Goal: Use online tool/utility: Use online tool/utility

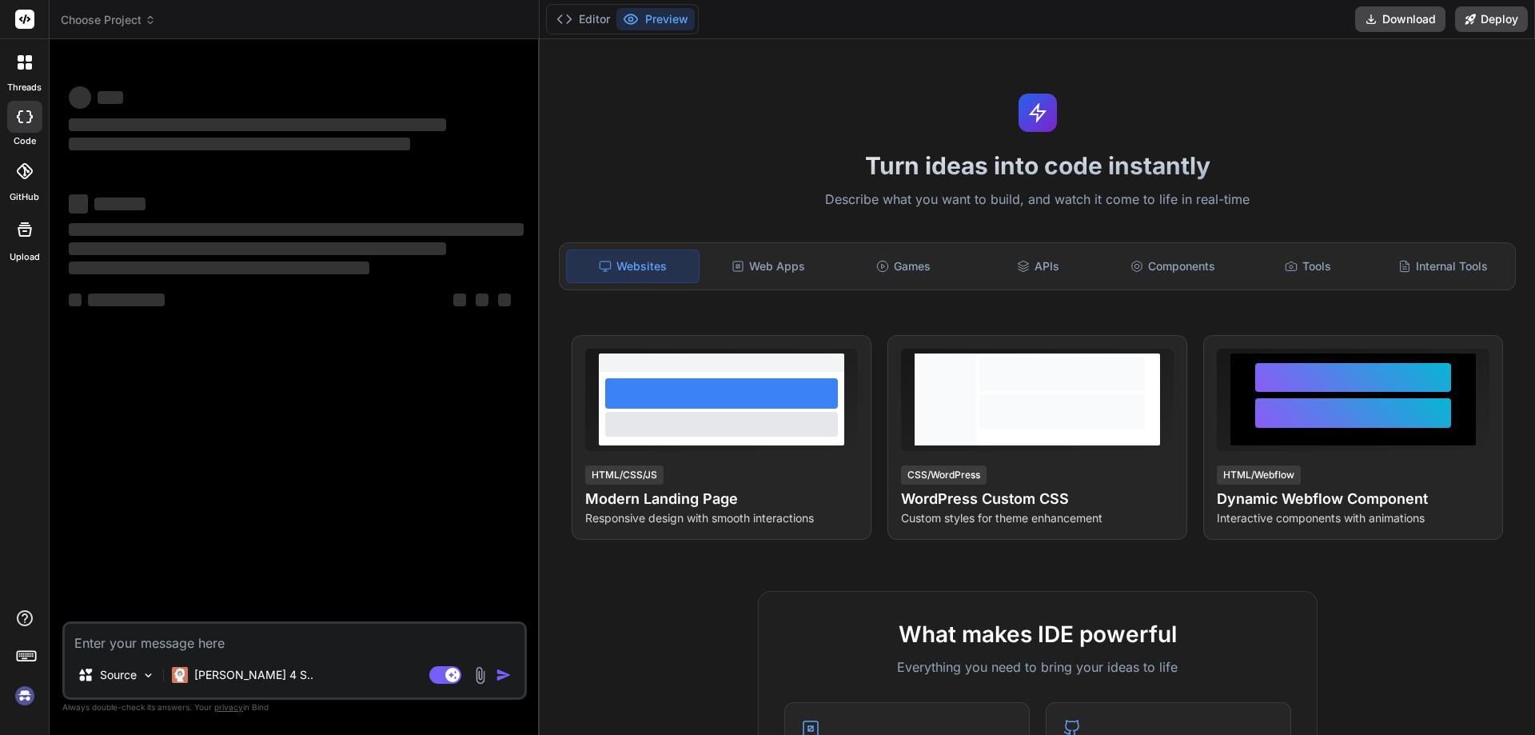
type textarea "x"
click at [95, 648] on textarea at bounding box center [295, 638] width 460 height 29
type textarea "<!-- Add Staff Modal --> <div class="modal fade" id="addStaff" tabindex="-1" ar…"
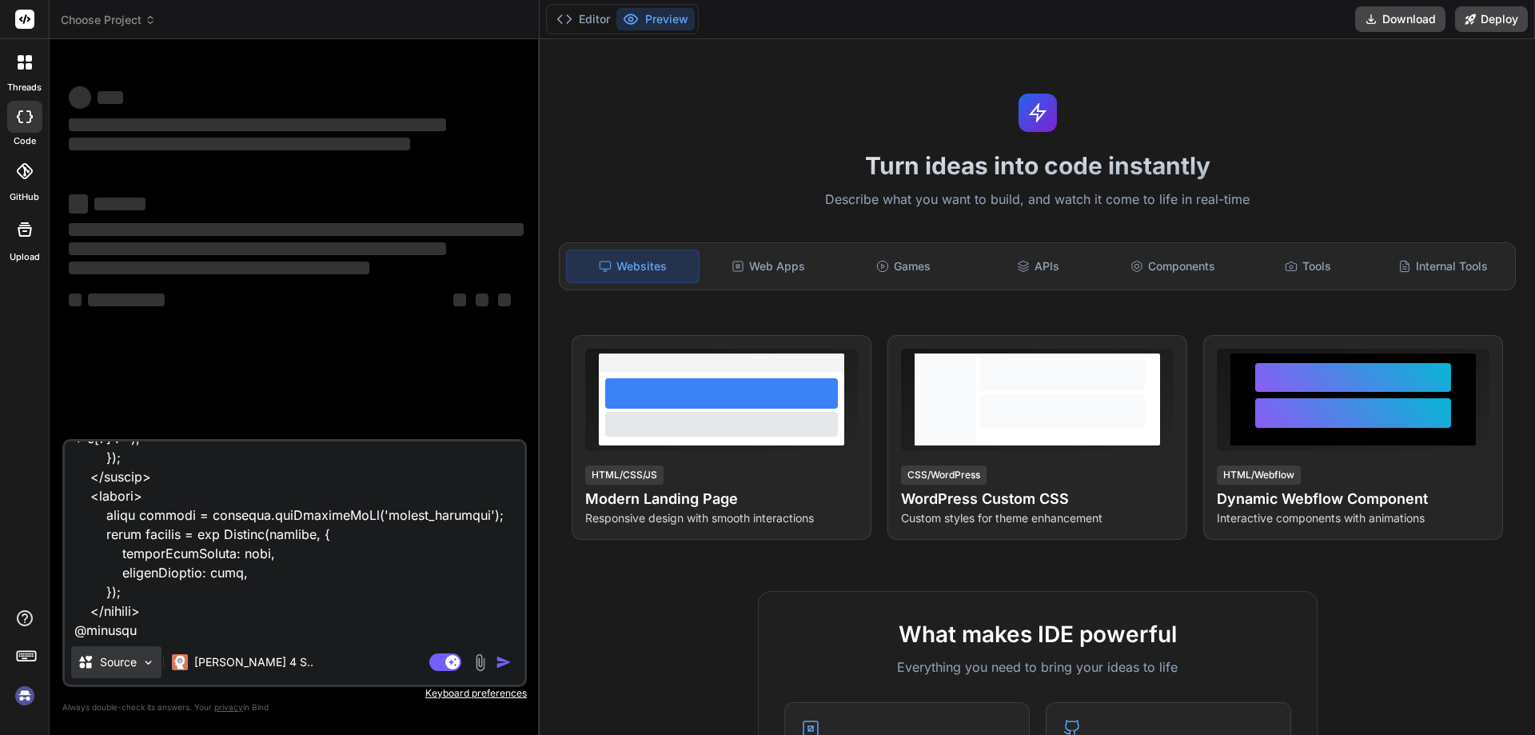
type textarea "x"
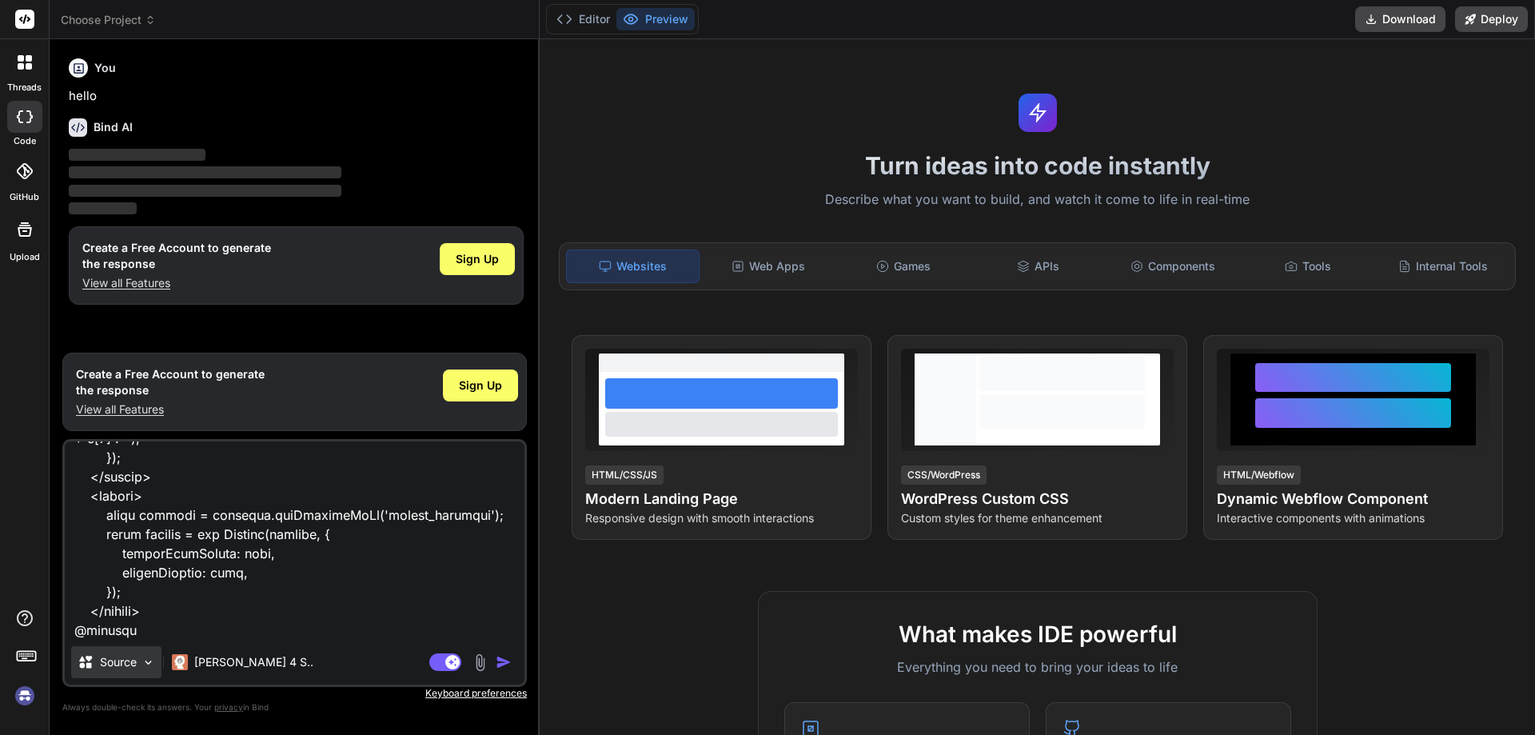
type textarea "<!-- Add Staff Modal --> <div class="modal fade" id="addStaff" tabindex="-1" ar…"
type textarea "x"
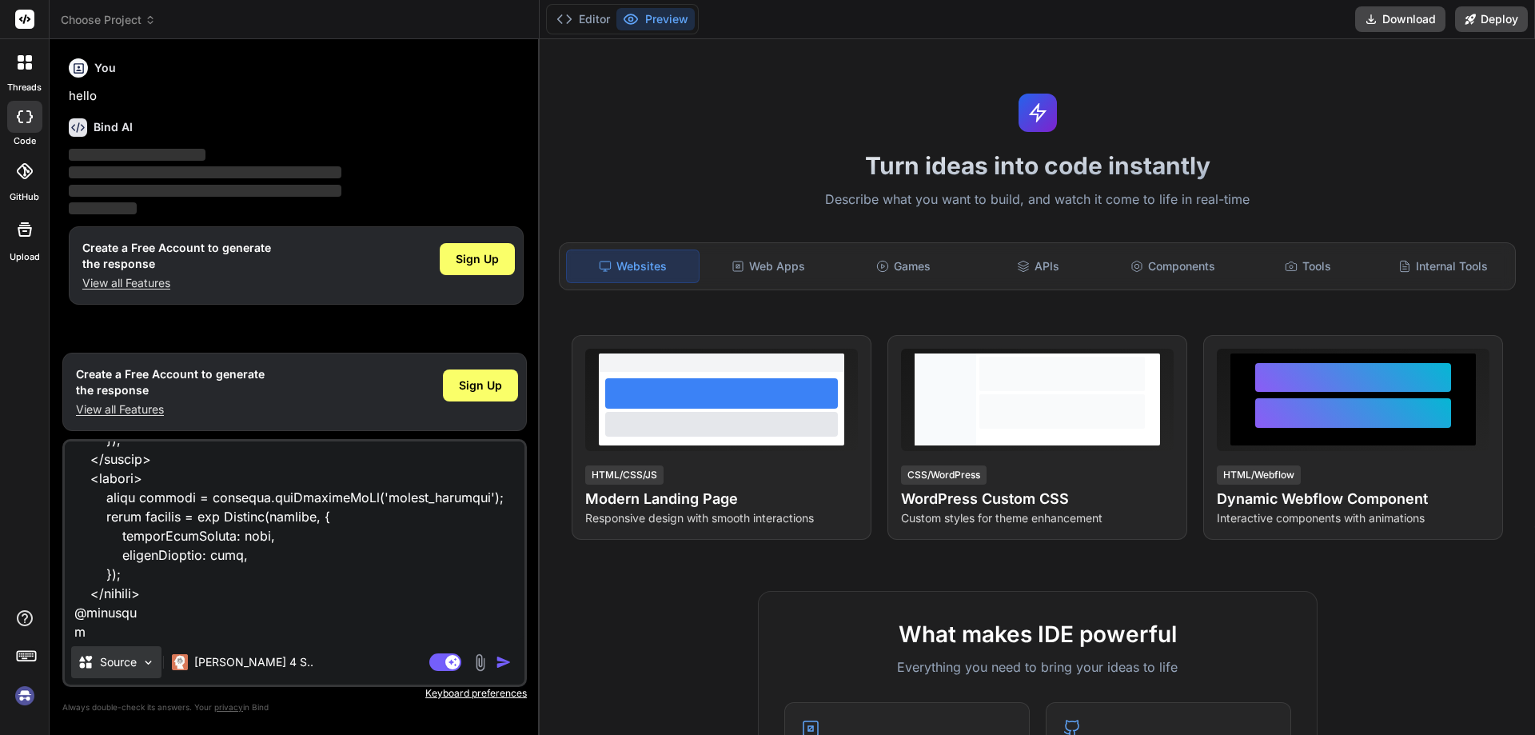
type textarea "<!-- Add Staff Modal --> <div class="modal fade" id="addStaff" tabindex="-1" ar…"
type textarea "x"
type textarea "<!-- Add Staff Modal --> <div class="modal fade" id="addStaff" tabindex="-1" ar…"
type textarea "x"
type textarea "<!-- Add Staff Modal --> <div class="modal fade" id="addStaff" tabindex="-1" ar…"
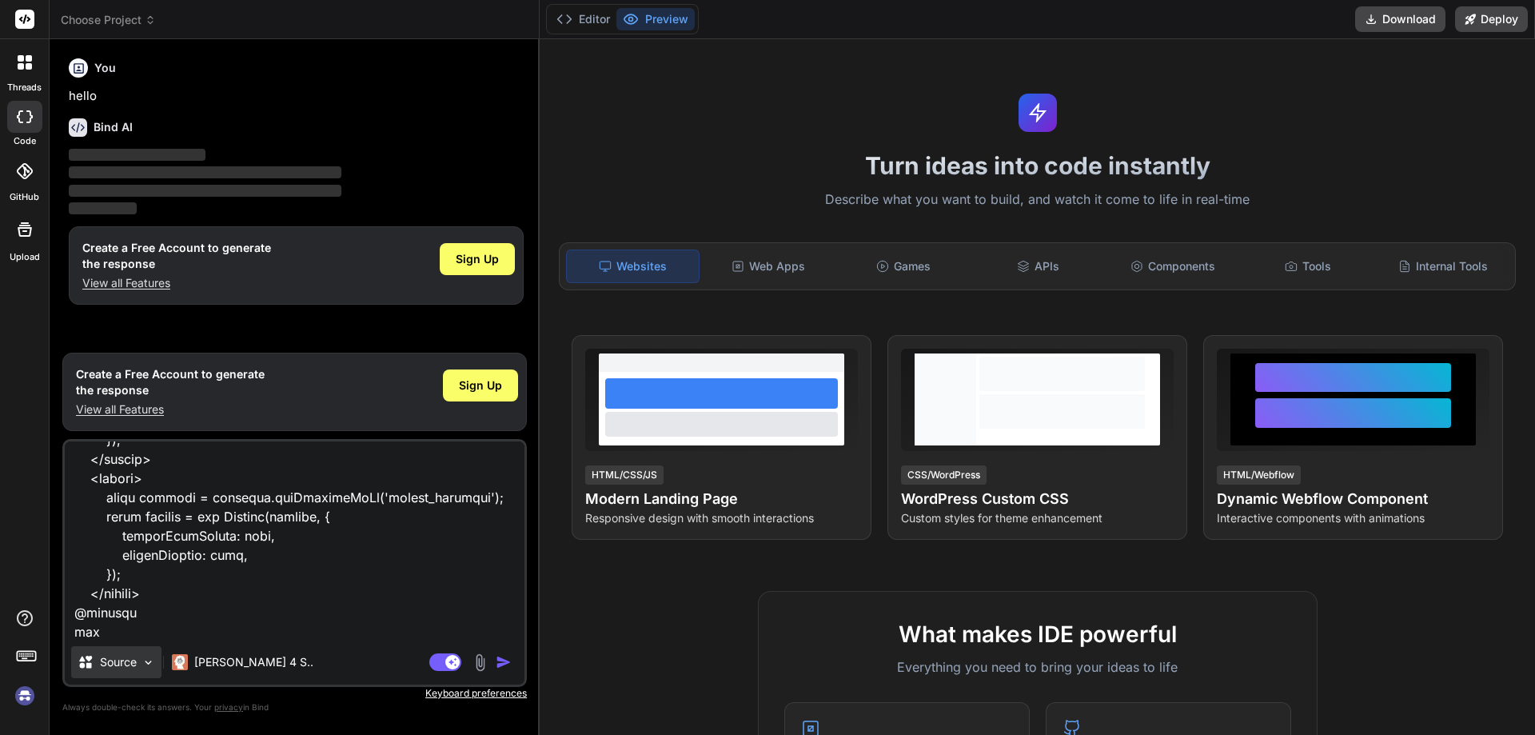
type textarea "x"
type textarea "<!-- Add Staff Modal --> <div class="modal fade" id="addStaff" tabindex="-1" ar…"
type textarea "x"
type textarea "<!-- Add Staff Modal --> <div class="modal fade" id="addStaff" tabindex="-1" ar…"
type textarea "x"
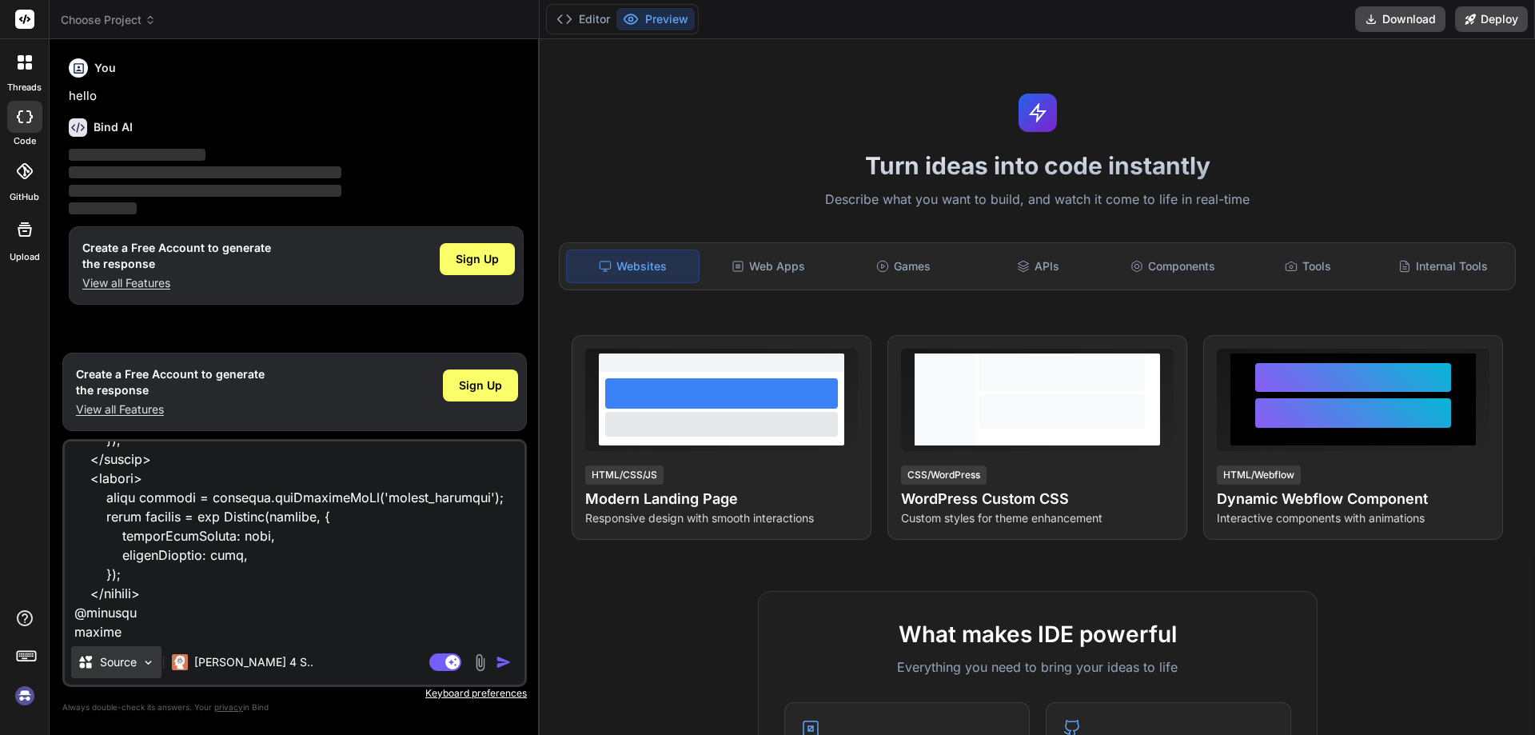
type textarea "<!-- Add Staff Modal --> <div class="modal fade" id="addStaff" tabindex="-1" ar…"
type textarea "x"
type textarea "<!-- Add Staff Modal --> <div class="modal fade" id="addStaff" tabindex="-1" ar…"
type textarea "x"
type textarea "<!-- Add Staff Modal --> <div class="modal fade" id="addStaff" tabindex="-1" ar…"
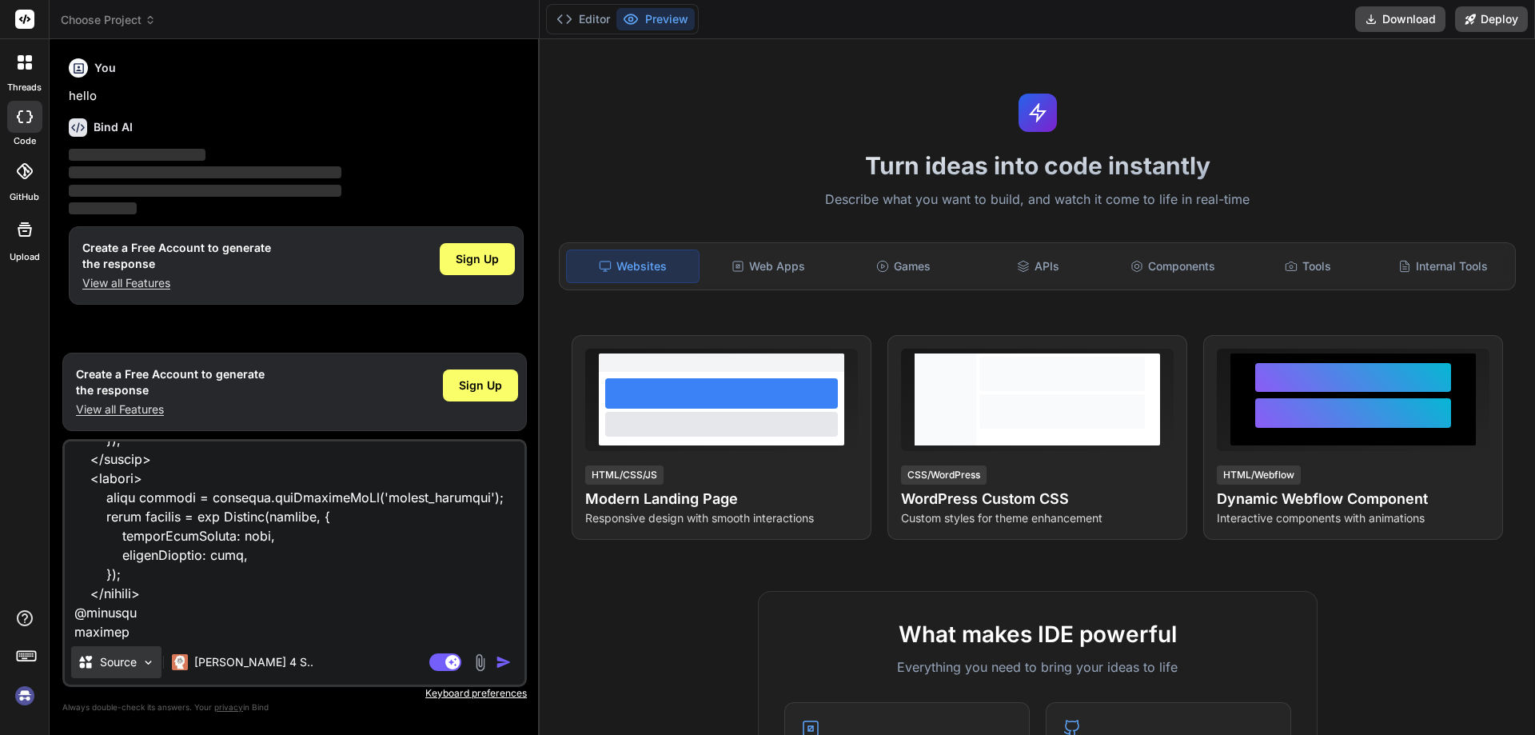
type textarea "x"
type textarea "<!-- Add Staff Modal --> <div class="modal fade" id="addStaff" tabindex="-1" ar…"
type textarea "x"
type textarea "<!-- Add Staff Modal --> <div class="modal fade" id="addStaff" tabindex="-1" ar…"
type textarea "x"
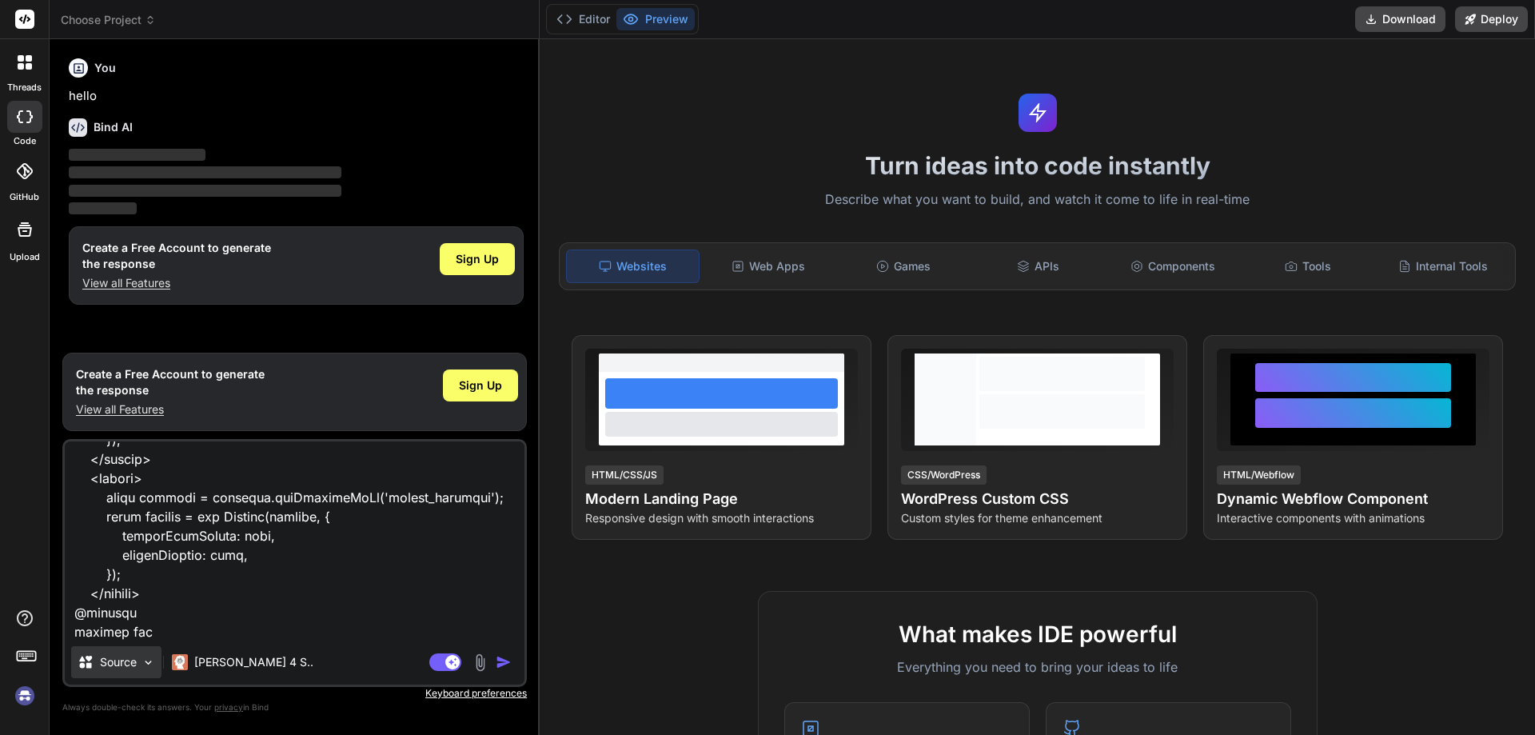
type textarea "<!-- Add Staff Modal --> <div class="modal fade" id="addStaff" tabindex="-1" ar…"
type textarea "x"
type textarea "<!-- Add Staff Modal --> <div class="modal fade" id="addStaff" tabindex="-1" ar…"
type textarea "x"
type textarea "<!-- Add Staff Modal --> <div class="modal fade" id="addStaff" tabindex="-1" ar…"
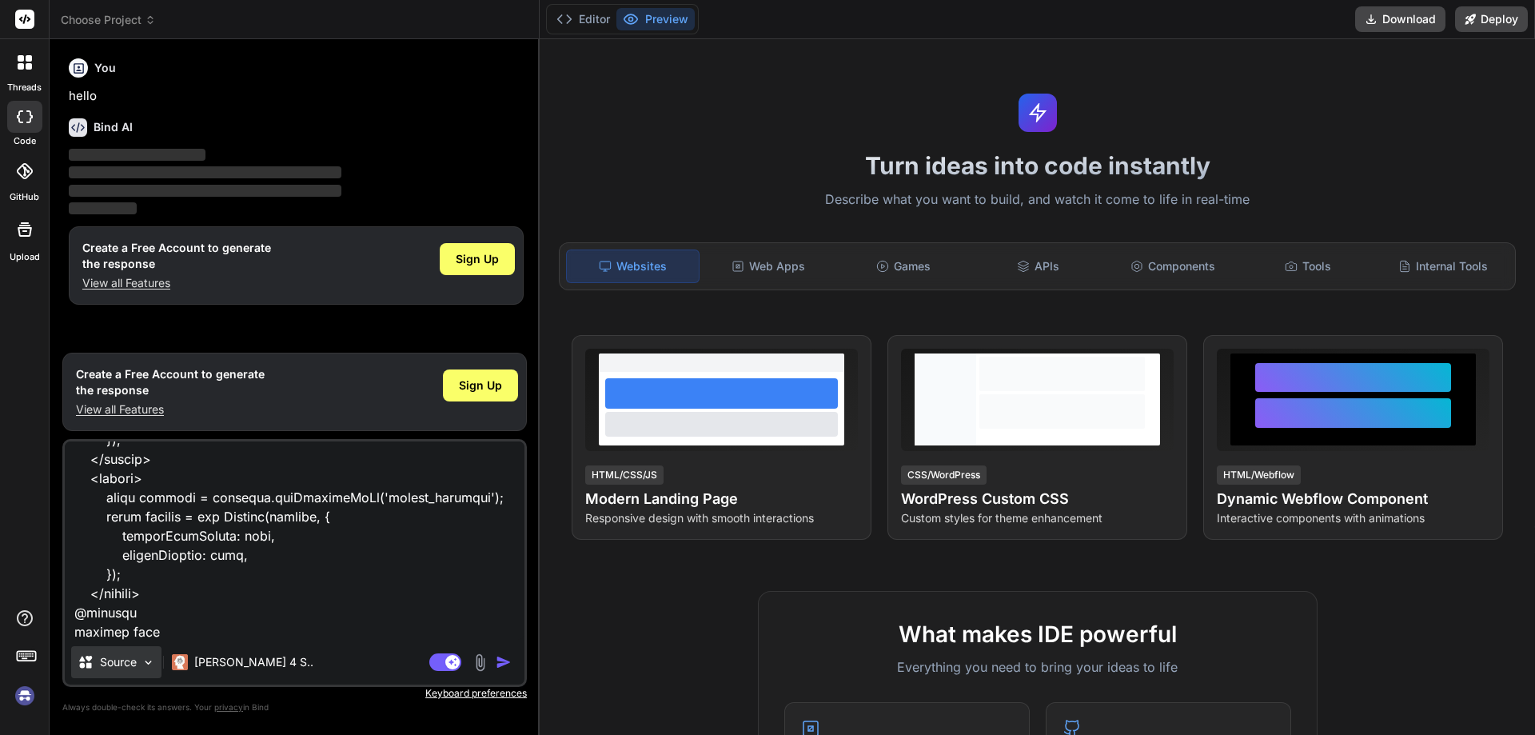
type textarea "x"
type textarea "<!-- Add Staff Modal --> <div class="modal fade" id="addStaff" tabindex="-1" ar…"
type textarea "x"
type textarea "<!-- Add Staff Modal --> <div class="modal fade" id="addStaff" tabindex="-1" ar…"
type textarea "x"
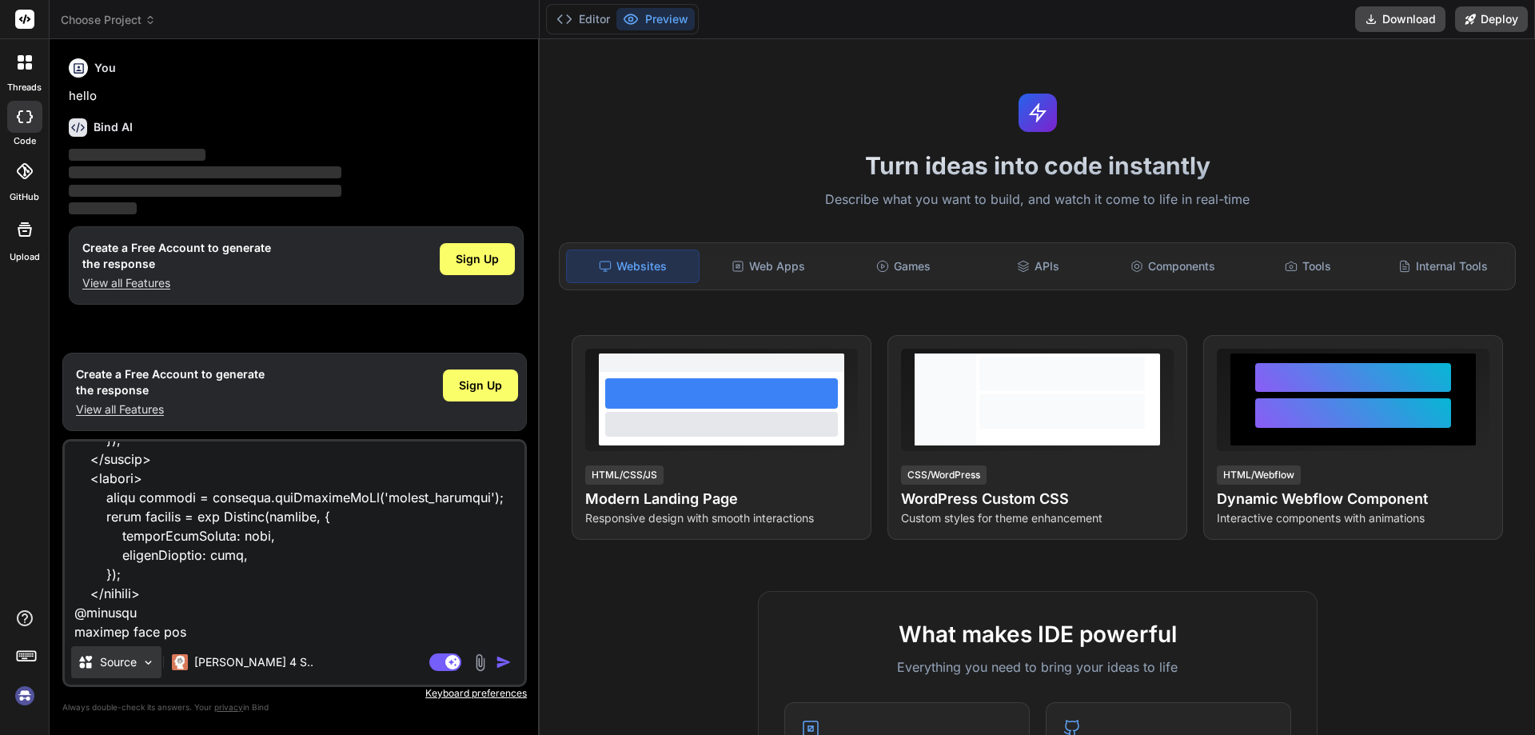
type textarea "<!-- Add Staff Modal --> <div class="modal fade" id="addStaff" tabindex="-1" ar…"
type textarea "x"
type textarea "<!-- Add Staff Modal --> <div class="modal fade" id="addStaff" tabindex="-1" ar…"
click at [503, 662] on img "button" at bounding box center [504, 662] width 16 height 16
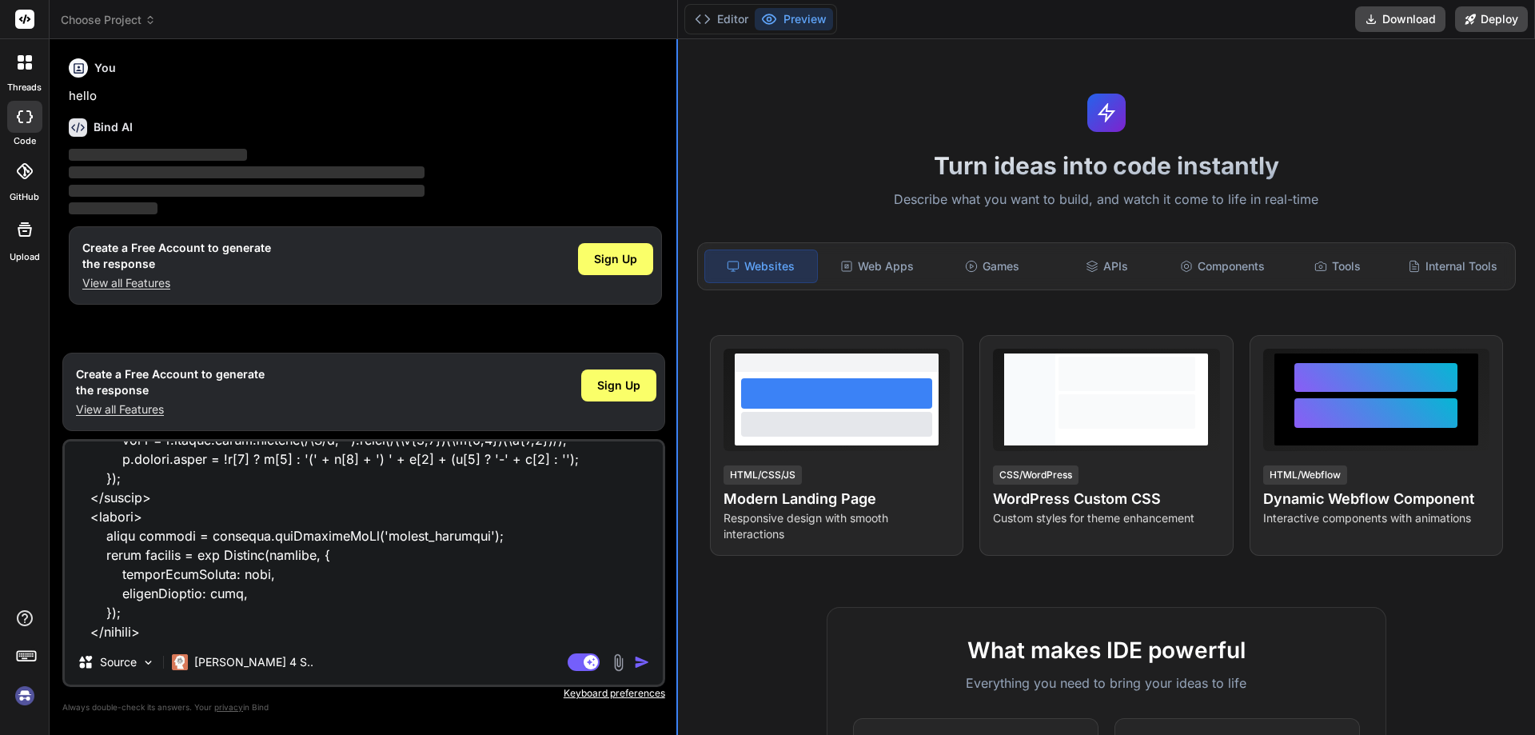
scroll to position [980, 0]
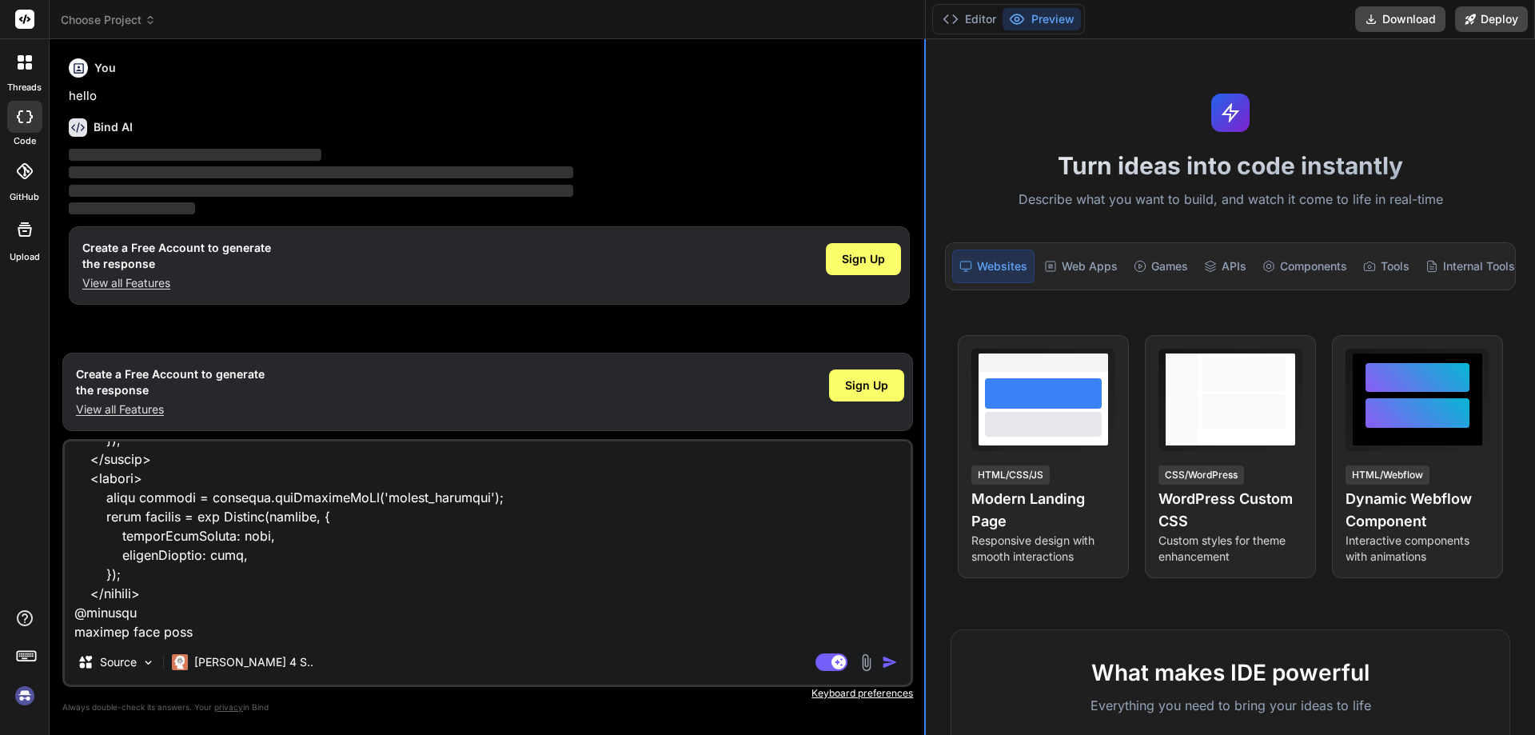
type textarea "x"
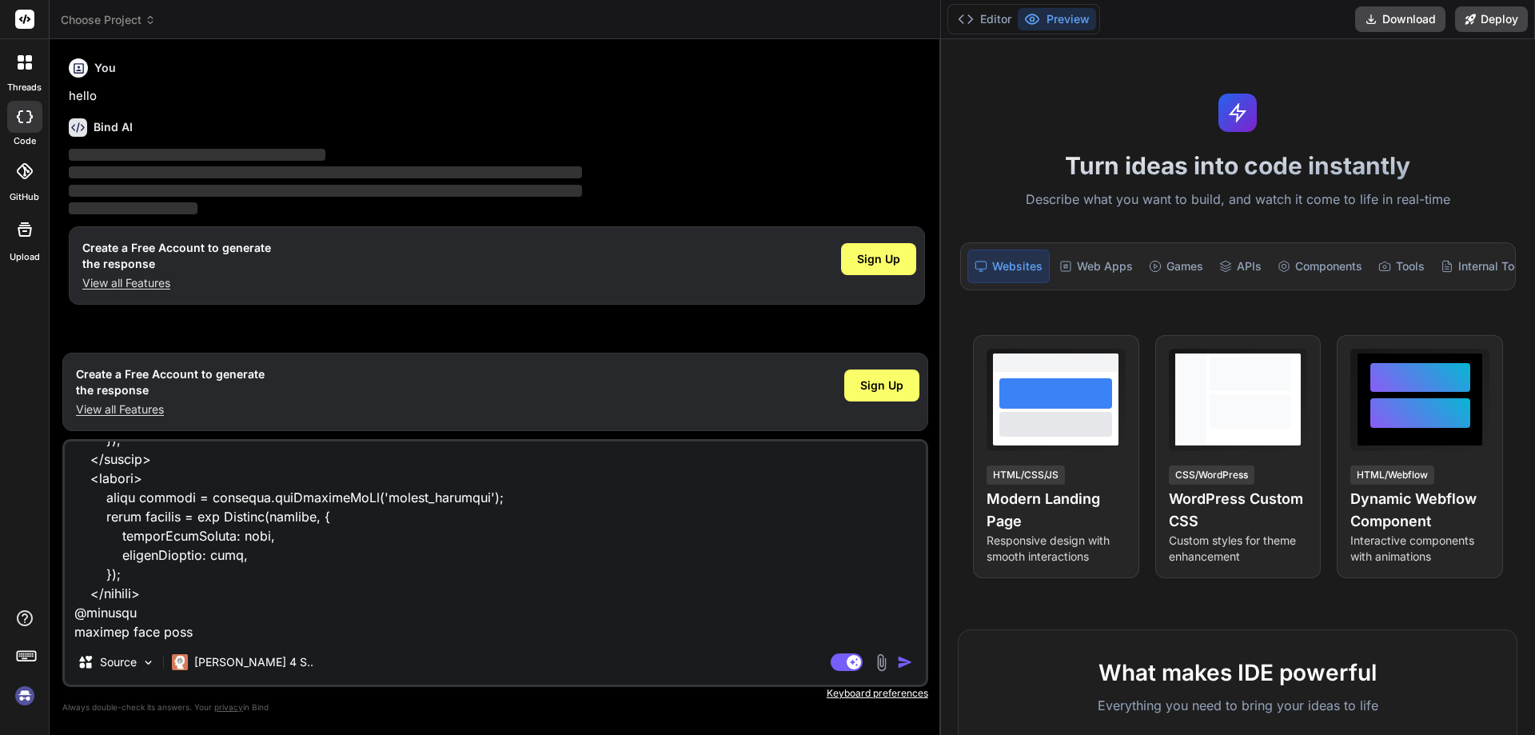
drag, startPoint x: 539, startPoint y: 186, endPoint x: 1072, endPoint y: 132, distance: 536.0
click at [1072, 132] on div "Choose Project Created with Pixso. Bind AI Web Search Created with Pixso. Code …" at bounding box center [793, 367] width 1486 height 735
